Goal: Task Accomplishment & Management: Use online tool/utility

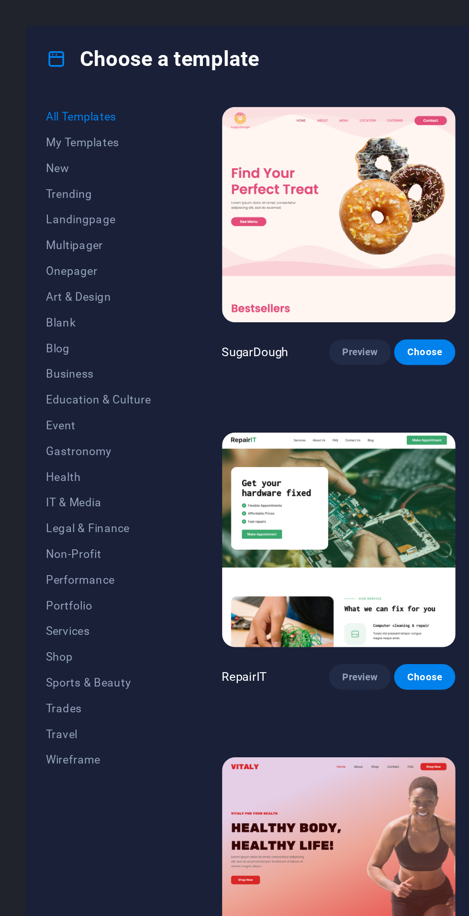
click at [39, 193] on span "Blank" at bounding box center [58, 192] width 63 height 8
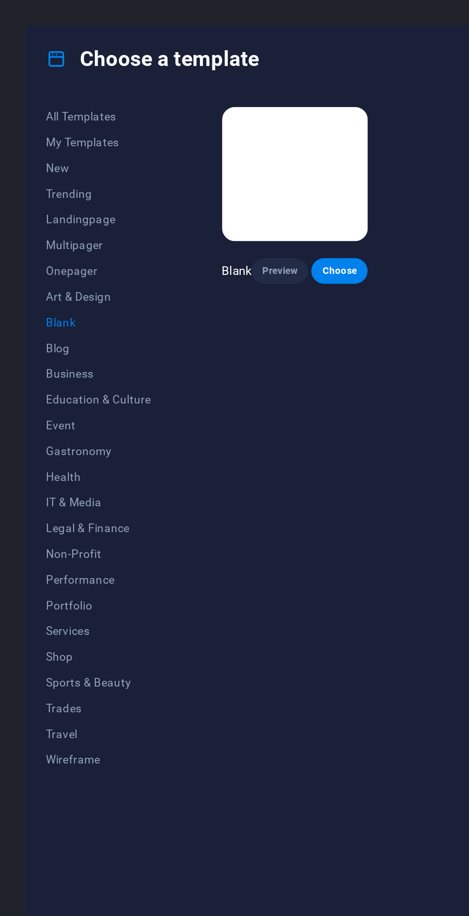
click at [188, 97] on img at bounding box center [175, 104] width 87 height 80
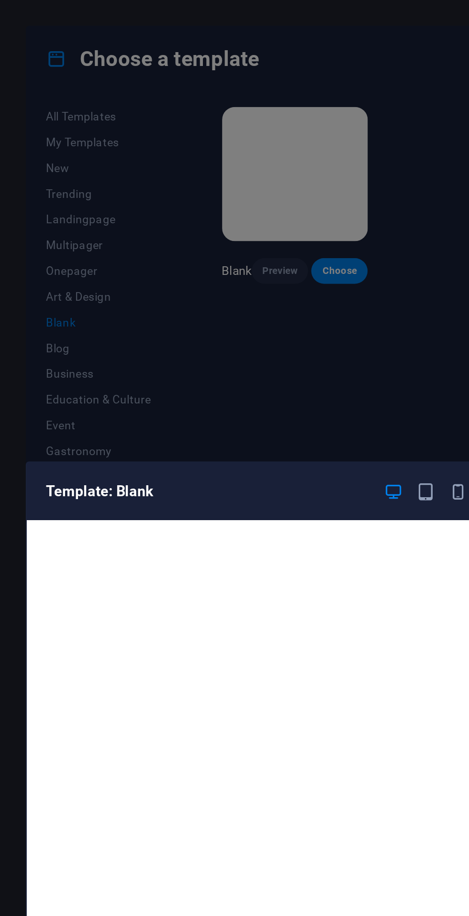
scroll to position [2, 0]
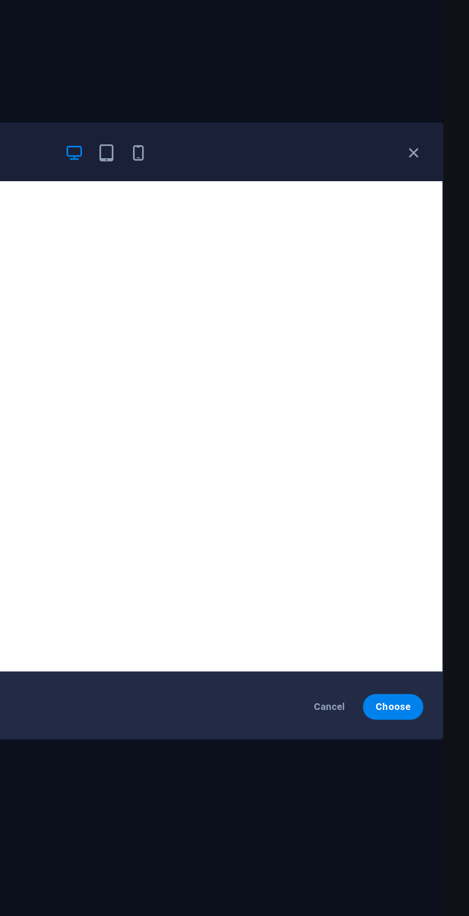
click at [432, 629] on button "Choose" at bounding box center [424, 622] width 36 height 15
